Goal: Information Seeking & Learning: Find specific fact

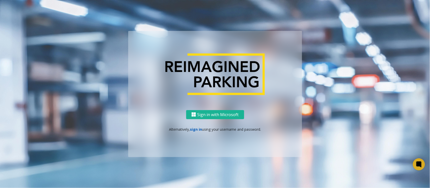
click at [197, 128] on link "sign in" at bounding box center [196, 129] width 12 height 5
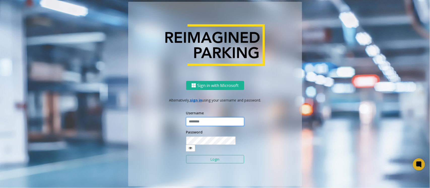
type input "*****"
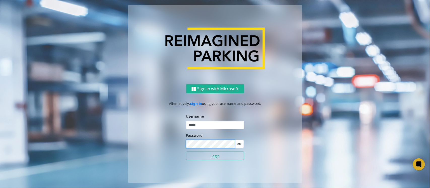
click at [186, 152] on button "Login" at bounding box center [215, 156] width 58 height 9
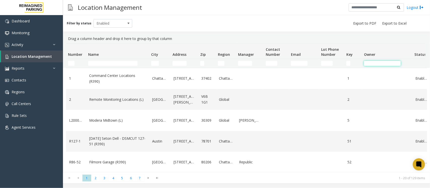
click at [370, 62] on input "Owner Filter" at bounding box center [382, 63] width 37 height 5
click at [26, 44] on link "Activity" at bounding box center [31, 45] width 63 height 12
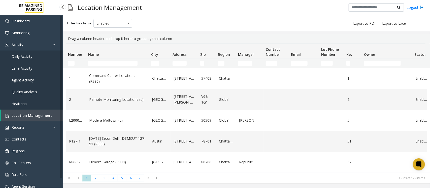
click at [20, 58] on span "Daily Activity" at bounding box center [22, 56] width 21 height 5
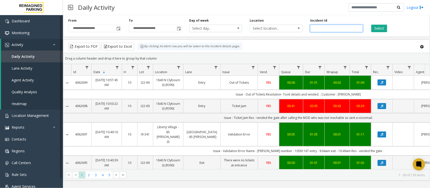
click at [338, 27] on input "number" at bounding box center [336, 29] width 53 height 8
paste input "*******"
click at [381, 29] on button "Select" at bounding box center [379, 29] width 16 height 8
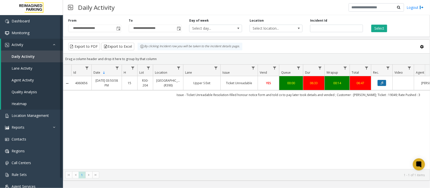
click at [382, 84] on icon "Data table" at bounding box center [381, 83] width 3 height 3
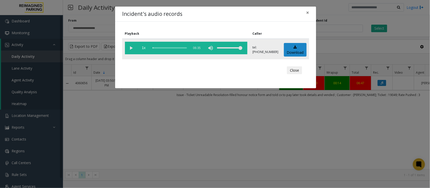
click at [131, 48] on vg-play-pause at bounding box center [131, 48] width 13 height 13
click at [307, 12] on span "×" at bounding box center [307, 12] width 3 height 7
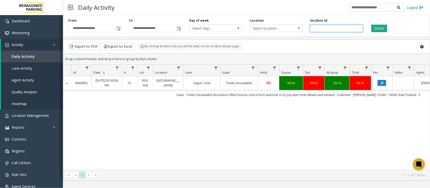
click at [338, 27] on input "*******" at bounding box center [336, 29] width 53 height 8
type input "*"
click at [35, 57] on link "Daily Activity" at bounding box center [32, 57] width 62 height 12
click at [25, 59] on link "Daily Activity" at bounding box center [32, 57] width 62 height 12
click at [32, 45] on link "Activity" at bounding box center [32, 45] width 62 height 12
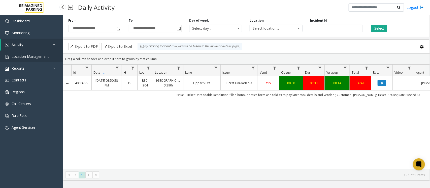
click at [30, 54] on span "Location Management" at bounding box center [30, 56] width 37 height 5
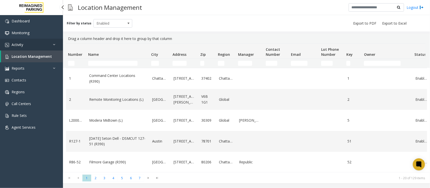
click at [36, 46] on link "Activity" at bounding box center [31, 45] width 63 height 12
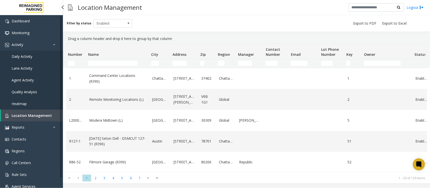
click at [33, 56] on link "Daily Activity" at bounding box center [31, 57] width 63 height 12
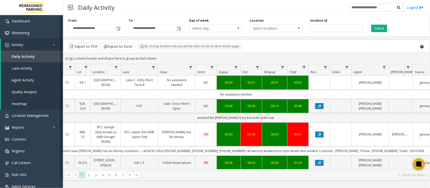
scroll to position [0, 62]
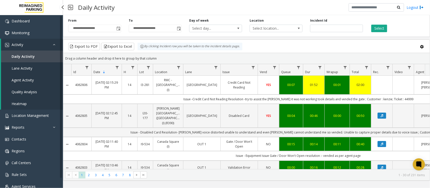
scroll to position [0, 62]
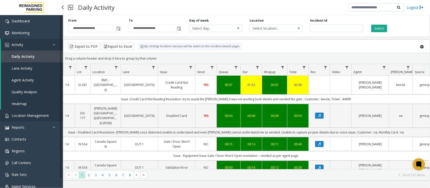
click at [26, 115] on span "Location Management" at bounding box center [30, 115] width 37 height 5
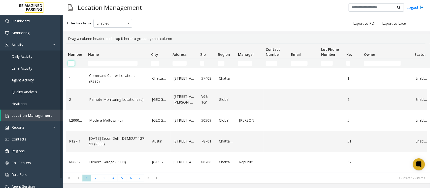
click at [72, 64] on input "Number Filter" at bounding box center [71, 63] width 7 height 5
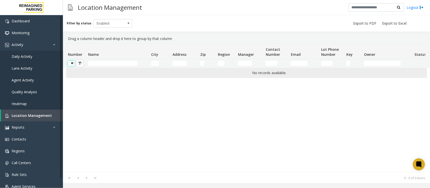
scroll to position [0, 1]
type input "*"
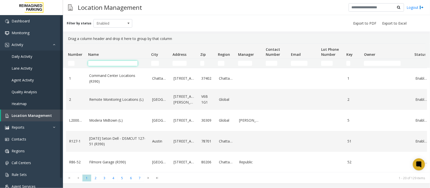
click at [109, 63] on input "Name Filter" at bounding box center [112, 63] width 49 height 5
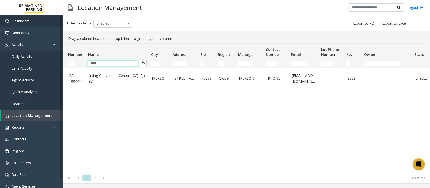
type input "****"
click at [26, 57] on span "Daily Activity" at bounding box center [22, 56] width 21 height 5
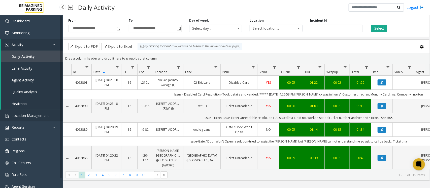
click at [32, 117] on span "Location Management" at bounding box center [30, 115] width 37 height 5
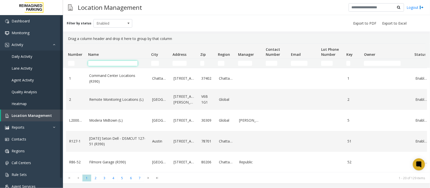
click at [119, 61] on input "Name Filter" at bounding box center [112, 63] width 49 height 5
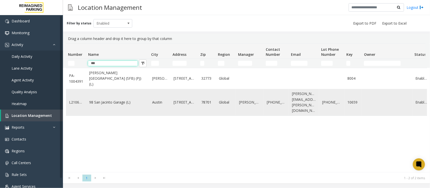
type input "***"
click at [119, 102] on link "98 San Jacinto Garage (L)" at bounding box center [117, 103] width 57 height 6
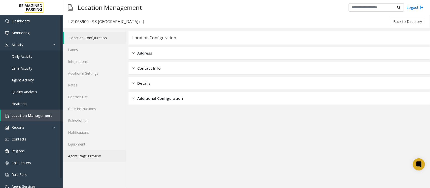
click at [86, 154] on link "Agent Page Preview" at bounding box center [94, 156] width 63 height 12
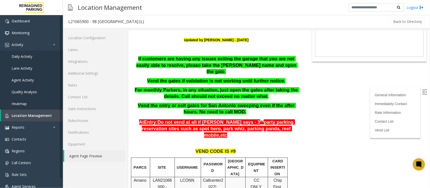
scroll to position [44, 0]
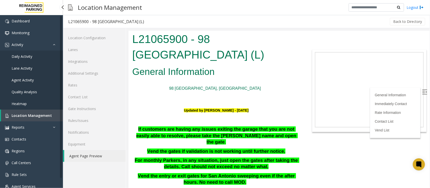
scroll to position [44, 0]
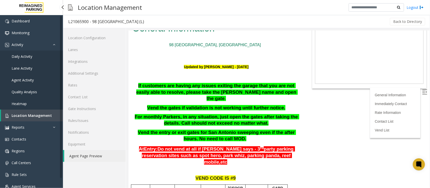
click at [46, 116] on span "Location Management" at bounding box center [32, 115] width 40 height 5
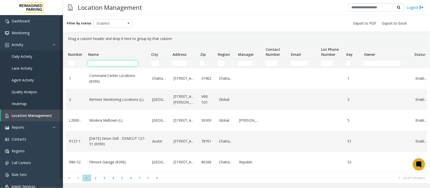
click at [107, 65] on input "Name Filter" at bounding box center [112, 63] width 49 height 5
click at [118, 62] on input "Name Filter" at bounding box center [112, 63] width 49 height 5
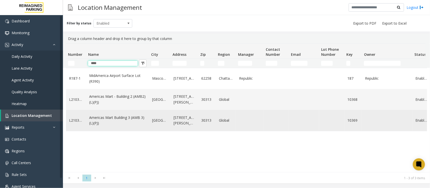
type input "****"
click at [125, 125] on link "Americas Mart Building 3 (AMB 3) (L)(PJ)" at bounding box center [117, 120] width 57 height 11
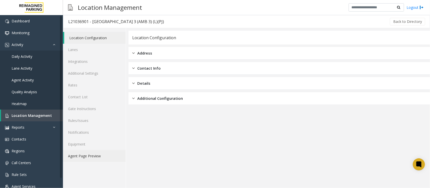
click at [86, 156] on link "Agent Page Preview" at bounding box center [94, 156] width 63 height 12
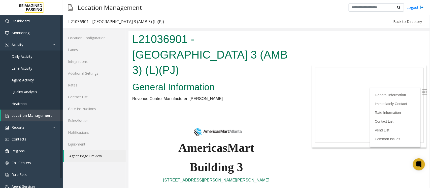
click at [421, 93] on label at bounding box center [425, 93] width 8 height 8
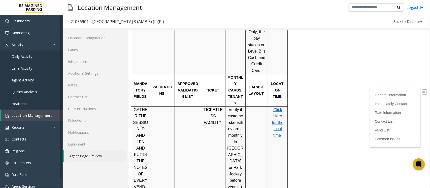
scroll to position [566, 0]
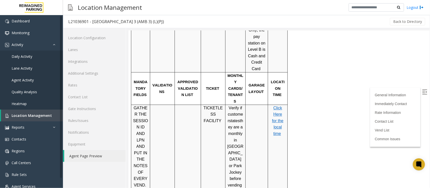
click at [277, 106] on span "Click Here for the local time" at bounding box center [277, 121] width 11 height 30
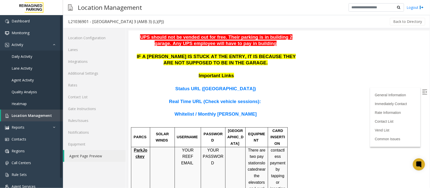
scroll to position [346, 0]
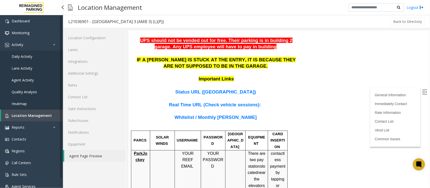
click at [22, 56] on span "Daily Activity" at bounding box center [22, 56] width 21 height 5
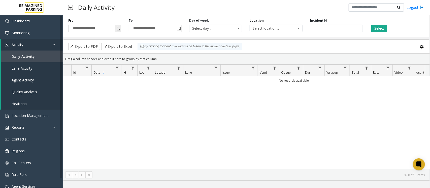
click at [115, 28] on span "Toggle popup" at bounding box center [118, 28] width 6 height 8
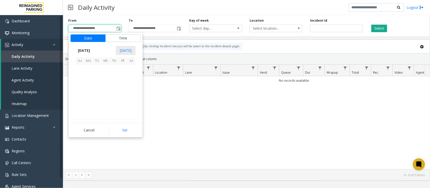
scroll to position [90242, 0]
click at [79, 104] on span "24" at bounding box center [80, 103] width 9 height 9
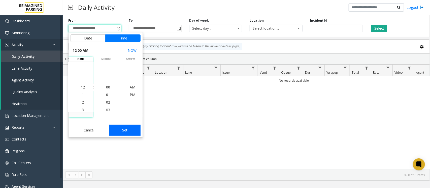
click at [124, 129] on button "Set" at bounding box center [125, 130] width 32 height 11
type input "**********"
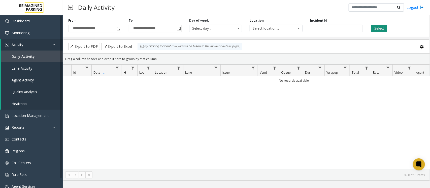
click at [377, 30] on button "Select" at bounding box center [379, 29] width 16 height 8
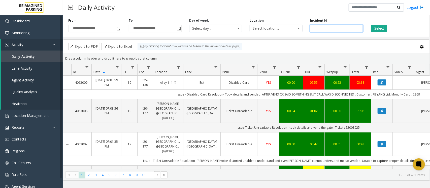
click at [345, 25] on input "number" at bounding box center [336, 29] width 53 height 8
click at [345, 26] on input "number" at bounding box center [336, 29] width 53 height 8
paste input "*******"
type input "*******"
click at [374, 28] on button "Select" at bounding box center [379, 29] width 16 height 8
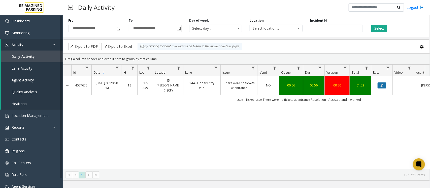
click at [381, 84] on icon "Data table" at bounding box center [381, 85] width 3 height 3
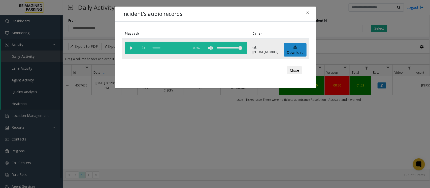
click at [130, 46] on vg-play-pause at bounding box center [131, 48] width 13 height 13
click at [133, 48] on vg-play-pause at bounding box center [131, 48] width 13 height 13
click at [307, 13] on span "×" at bounding box center [307, 12] width 3 height 7
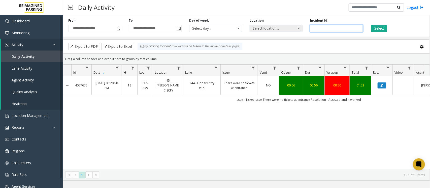
drag, startPoint x: 338, startPoint y: 26, endPoint x: 299, endPoint y: 30, distance: 38.8
click at [299, 30] on div "**********" at bounding box center [246, 25] width 367 height 24
click at [118, 28] on span "Toggle popup" at bounding box center [118, 29] width 4 height 4
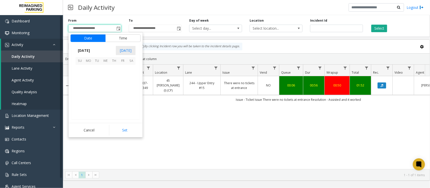
scroll to position [90242, 0]
click at [80, 103] on span "24" at bounding box center [80, 103] width 9 height 9
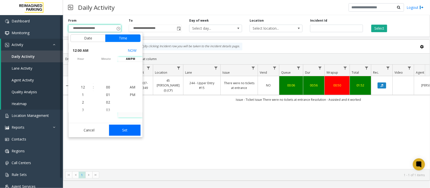
click at [131, 130] on button "Set" at bounding box center [125, 130] width 32 height 11
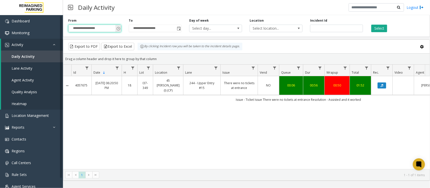
click at [117, 28] on span "Toggle popup" at bounding box center [118, 29] width 4 height 4
click at [34, 59] on link "Daily Activity" at bounding box center [32, 57] width 62 height 12
click at [118, 28] on span "Toggle popup" at bounding box center [118, 29] width 4 height 4
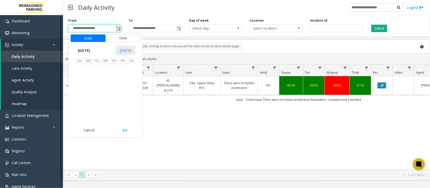
scroll to position [90242, 0]
click at [76, 105] on span "24" at bounding box center [80, 103] width 9 height 9
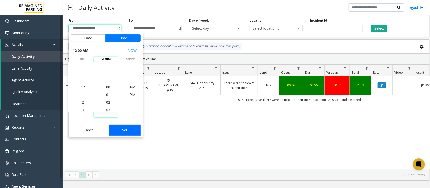
click at [130, 131] on button "Set" at bounding box center [125, 130] width 32 height 11
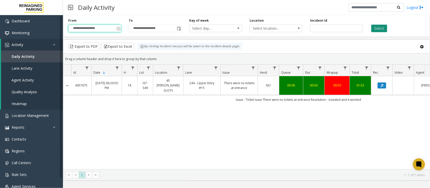
click at [378, 27] on button "Select" at bounding box center [379, 29] width 16 height 8
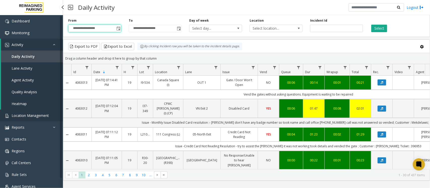
click at [27, 116] on span "Location Management" at bounding box center [30, 115] width 37 height 5
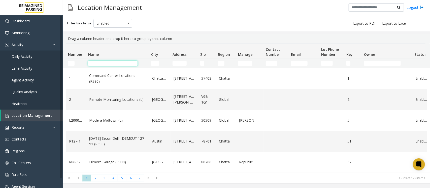
click at [115, 64] on input "Name Filter" at bounding box center [112, 63] width 49 height 5
click at [35, 57] on link "Daily Activity" at bounding box center [31, 57] width 63 height 12
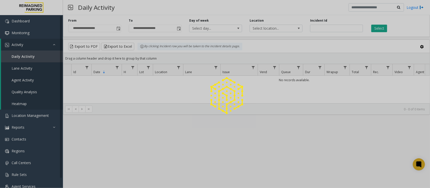
click at [118, 27] on div at bounding box center [215, 94] width 430 height 188
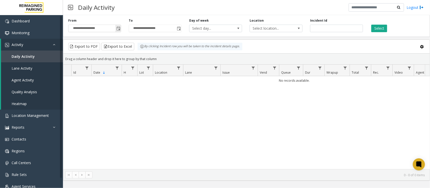
click at [119, 30] on span "Toggle popup" at bounding box center [118, 29] width 4 height 4
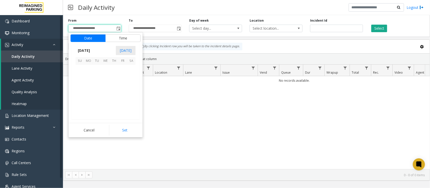
scroll to position [90242, 0]
click at [81, 103] on span "24" at bounding box center [80, 103] width 9 height 9
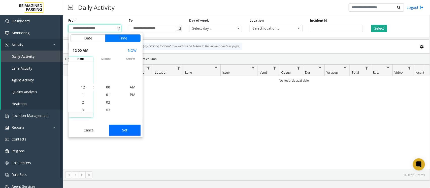
click at [137, 132] on button "Set" at bounding box center [125, 130] width 32 height 11
type input "**********"
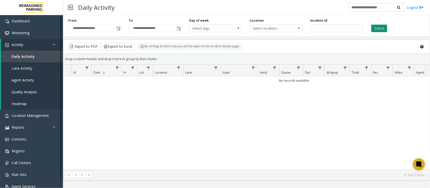
click at [378, 27] on button "Select" at bounding box center [379, 29] width 16 height 8
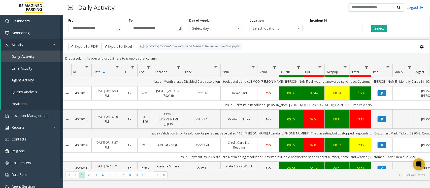
scroll to position [63, 0]
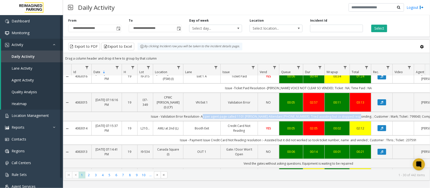
drag, startPoint x: 211, startPoint y: 107, endPoint x: 361, endPoint y: 109, distance: 150.5
click at [361, 112] on td "Issue - Validation Error Resolution- As per agent page called 1101 [PERSON_NAME…" at bounding box center [298, 116] width 454 height 9
copy td "As per agent page called 1101 [PERSON_NAME] Attendant [PHONE_NUMBER]. Tried ass…"
